Goal: Task Accomplishment & Management: Manage account settings

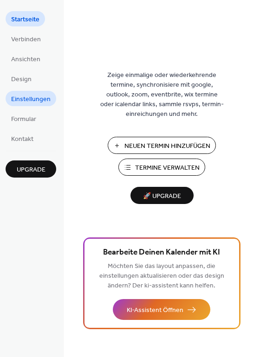
click at [26, 97] on span "Einstellungen" at bounding box center [30, 100] width 39 height 10
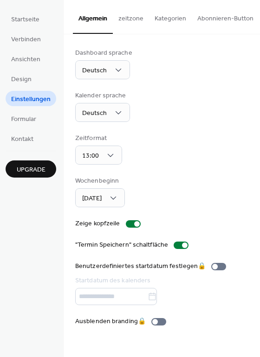
click at [170, 19] on button "Kategorien" at bounding box center [170, 16] width 43 height 33
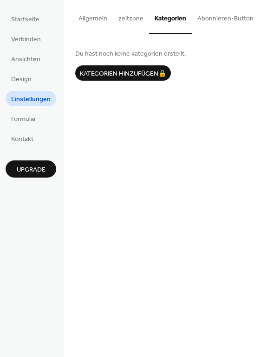
click at [129, 19] on button "zeitzone" at bounding box center [131, 16] width 36 height 33
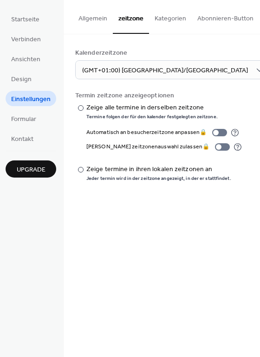
click at [100, 19] on button "Allgemein" at bounding box center [93, 16] width 40 height 33
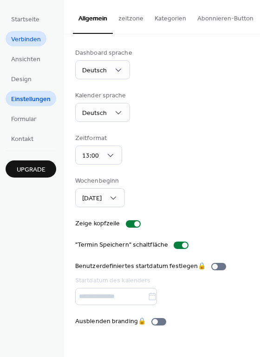
click at [28, 35] on span "Verbinden" at bounding box center [26, 40] width 30 height 10
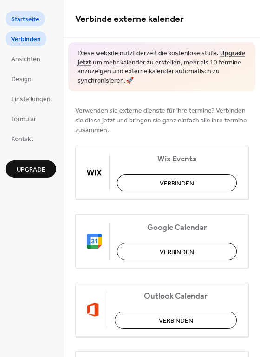
click at [26, 16] on span "Startseite" at bounding box center [25, 20] width 28 height 10
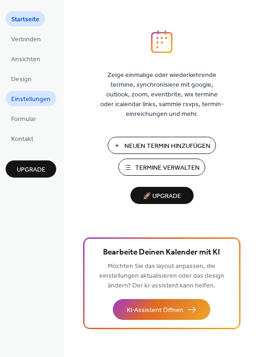
click at [20, 102] on span "Einstellungen" at bounding box center [30, 100] width 39 height 10
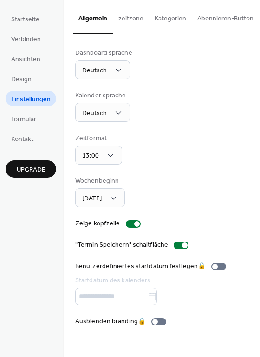
click at [117, 18] on button "zeitzone" at bounding box center [131, 16] width 36 height 33
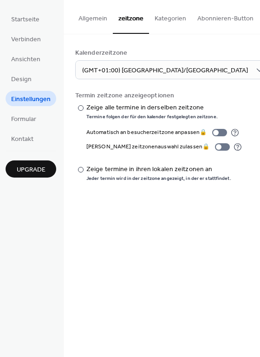
click at [172, 18] on button "Kategorien" at bounding box center [170, 16] width 43 height 33
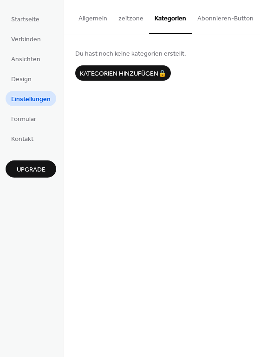
click at [217, 19] on button "Abonnieren-Button" at bounding box center [225, 16] width 67 height 33
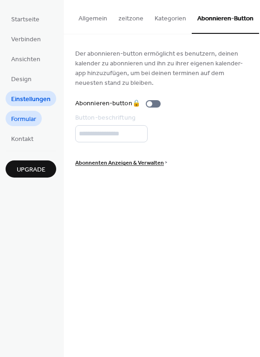
click at [24, 120] on span "Formular" at bounding box center [23, 120] width 25 height 10
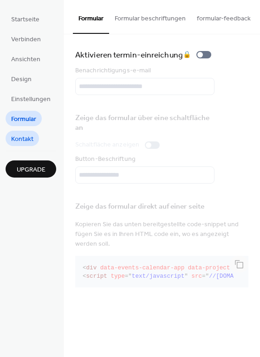
click at [21, 138] on span "Kontakt" at bounding box center [22, 140] width 22 height 10
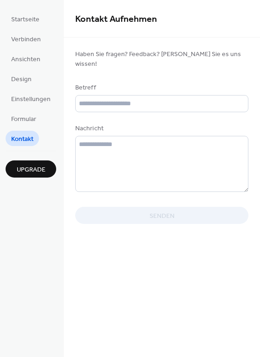
click at [30, 27] on ul "Startseite Verbinden Ansichten Design Einstellungen Formular Kontakt" at bounding box center [31, 78] width 51 height 135
click at [31, 24] on span "Startseite" at bounding box center [25, 20] width 28 height 10
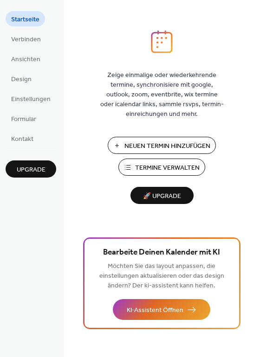
click at [139, 192] on span "🚀 Upgrade" at bounding box center [162, 196] width 52 height 13
